Goal: Find specific page/section: Find specific page/section

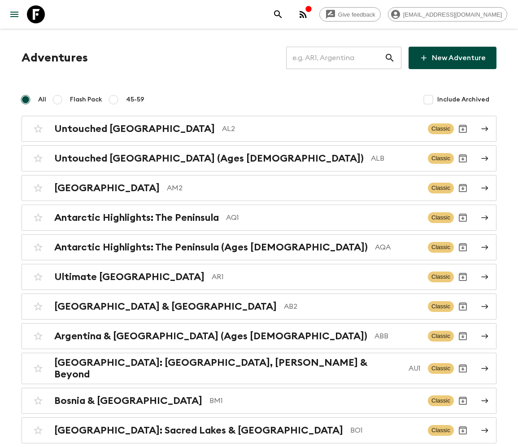
click at [341, 58] on input "text" at bounding box center [335, 57] width 98 height 25
type input "ARA"
